Goal: Check status

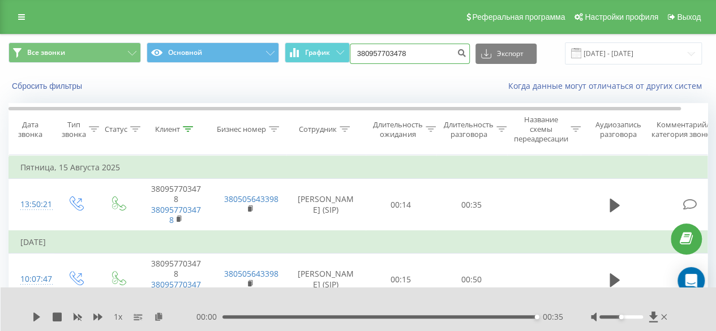
drag, startPoint x: 0, startPoint y: 0, endPoint x: 285, endPoint y: 65, distance: 292.4
click at [286, 65] on div "Все звонки Основной График 380957703478 Экспорт .csv .xls .xlsx [DATE] - [DATE]" at bounding box center [358, 54] width 714 height 38
paste input "380675601198"
type input "380675601198"
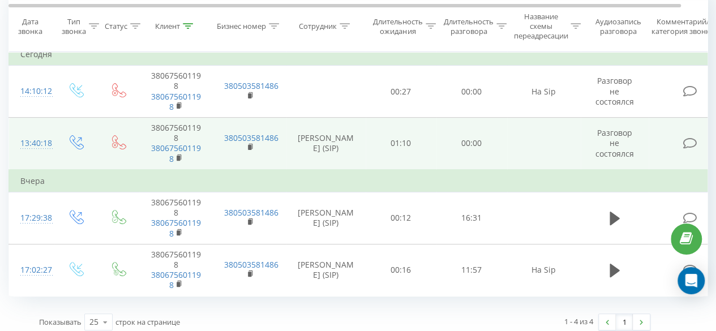
scroll to position [120, 0]
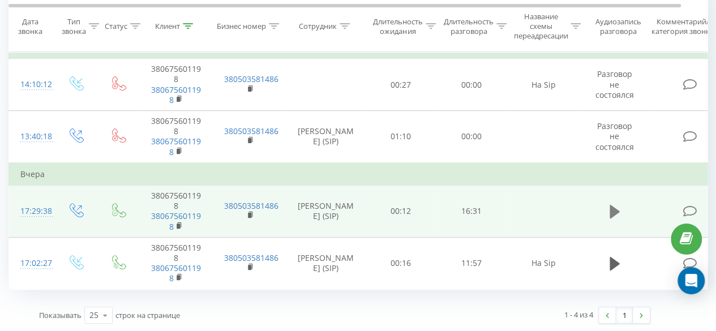
click at [615, 212] on icon at bounding box center [614, 212] width 10 height 14
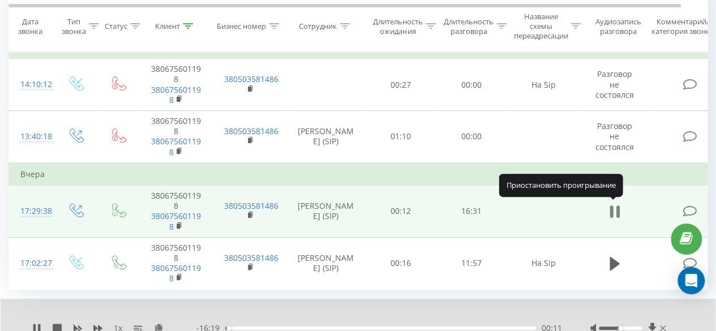
click at [617, 209] on icon at bounding box center [616, 211] width 3 height 12
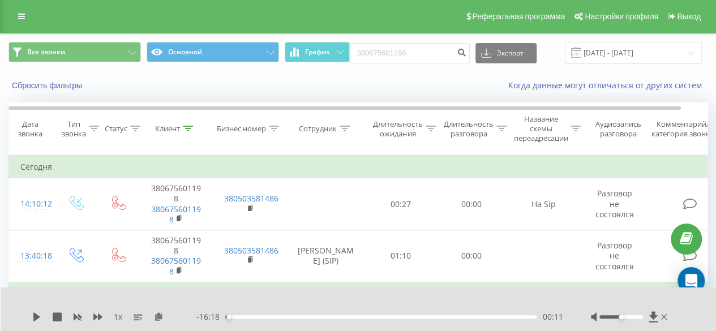
scroll to position [0, 0]
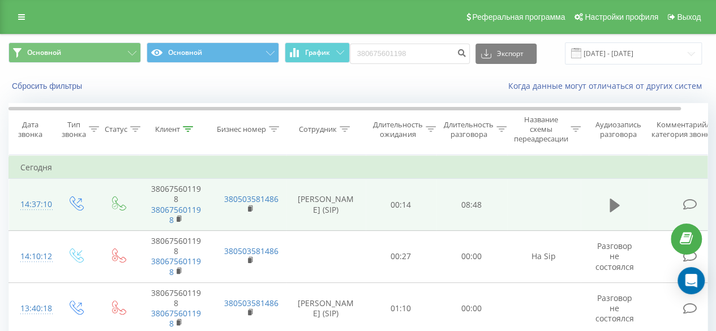
click at [621, 202] on button at bounding box center [614, 205] width 17 height 17
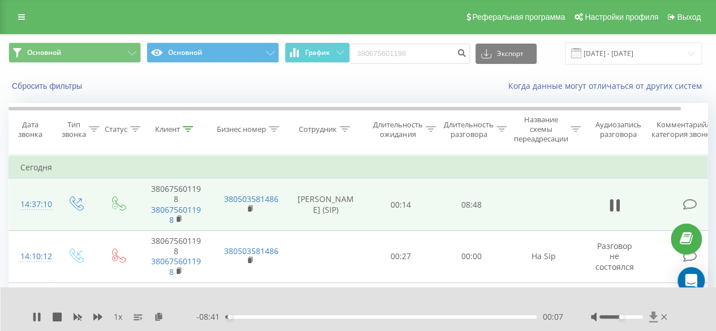
click at [652, 316] on icon at bounding box center [653, 316] width 8 height 11
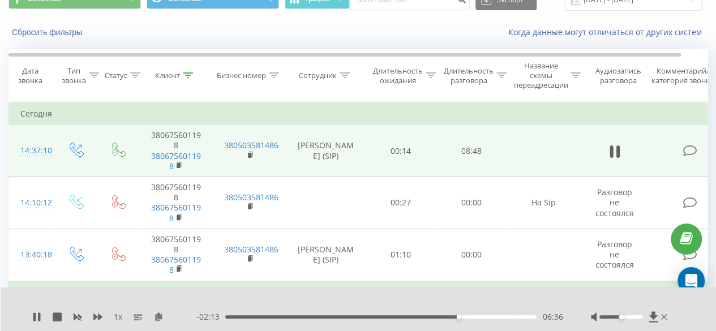
scroll to position [113, 0]
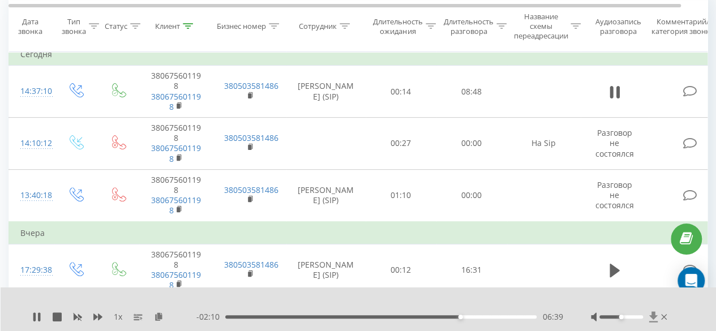
click at [657, 316] on icon at bounding box center [653, 316] width 10 height 11
click at [657, 315] on icon at bounding box center [653, 316] width 10 height 11
